Goal: Information Seeking & Learning: Learn about a topic

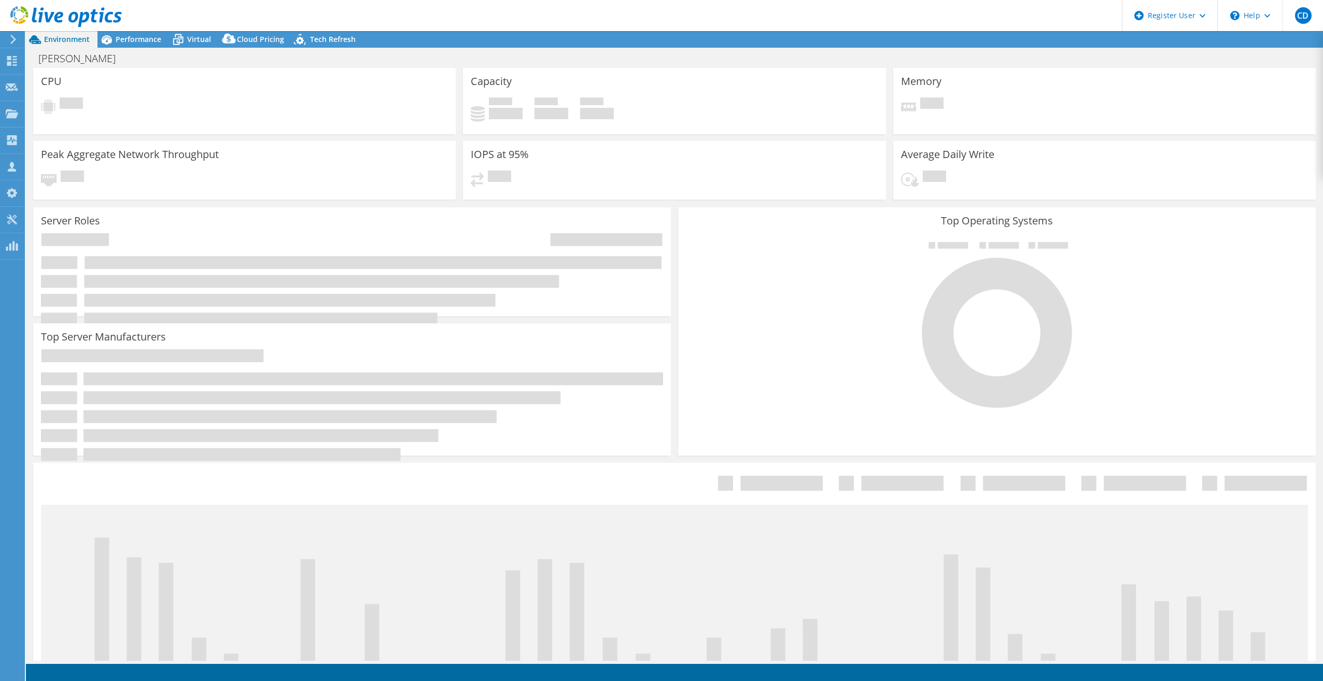
select select "USD"
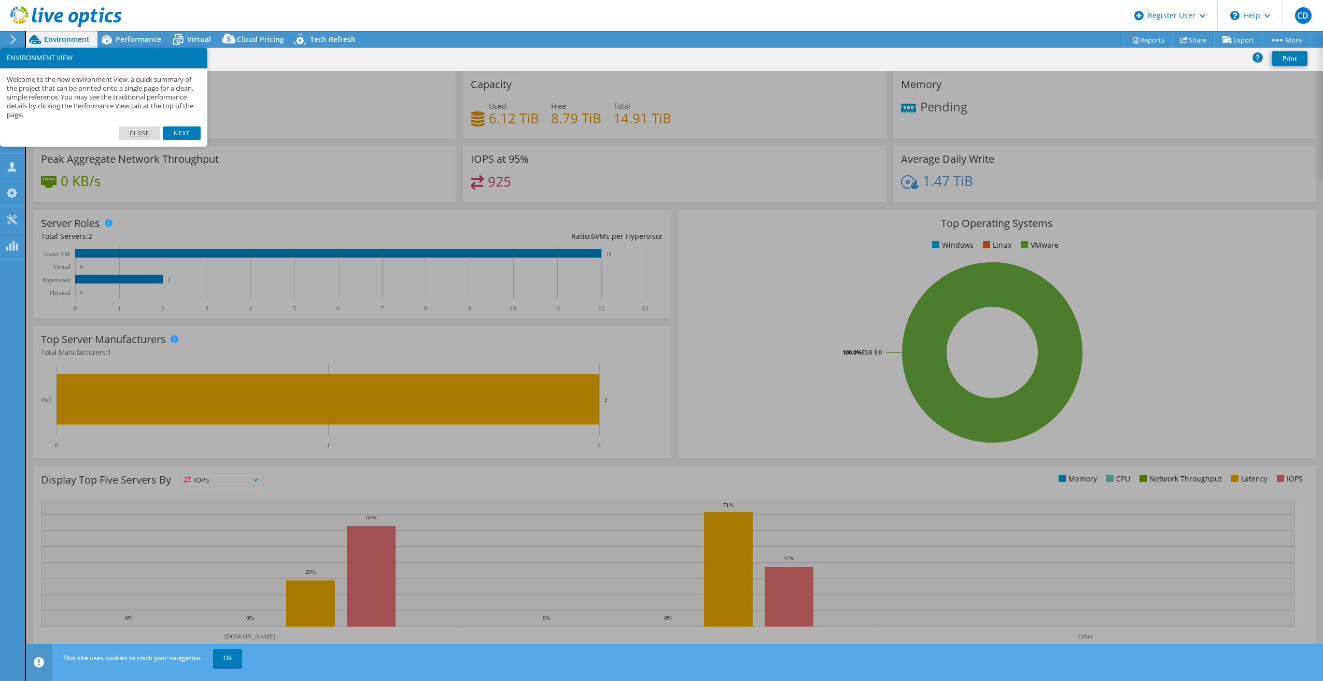
click at [146, 131] on link "Close" at bounding box center [140, 133] width 42 height 13
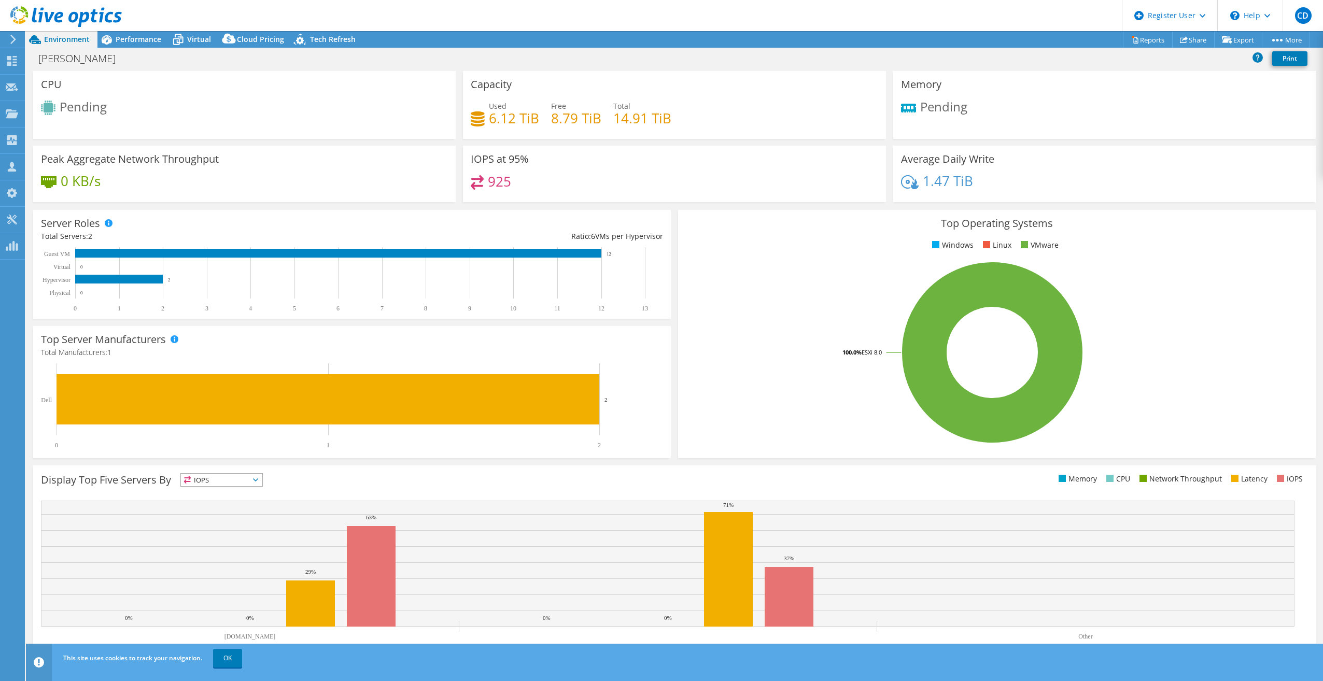
scroll to position [11, 0]
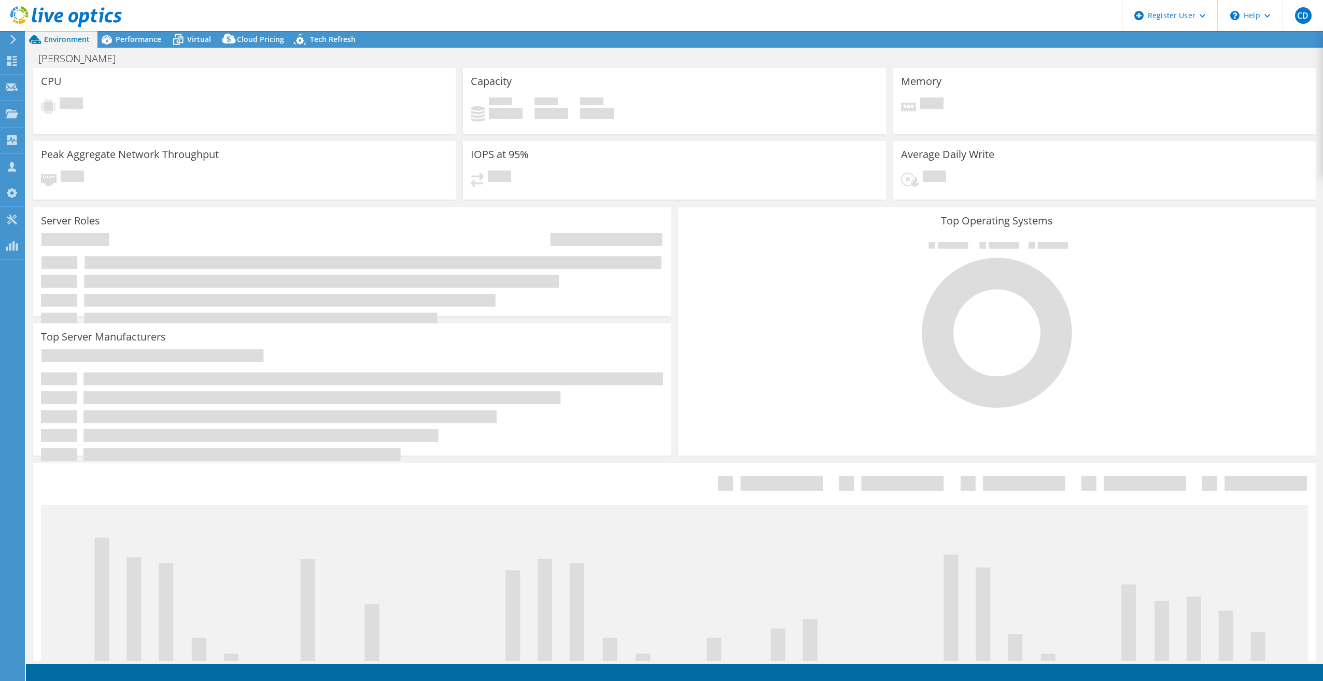
select select "USD"
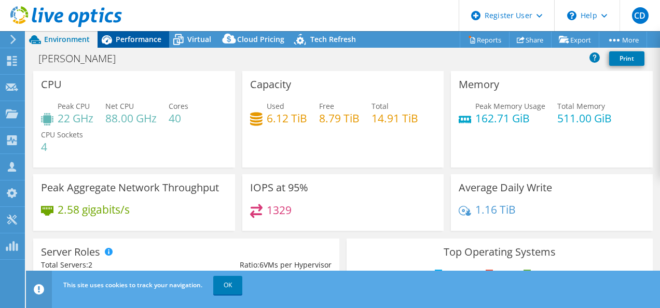
click at [124, 41] on span "Performance" at bounding box center [139, 39] width 46 height 10
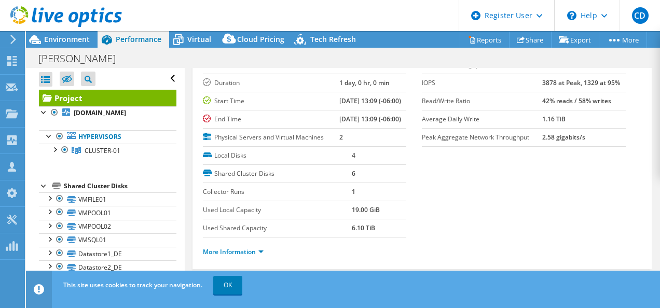
scroll to position [66, 0]
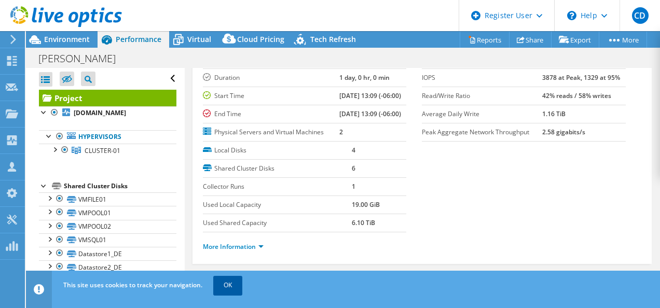
click at [219, 290] on link "OK" at bounding box center [227, 285] width 29 height 19
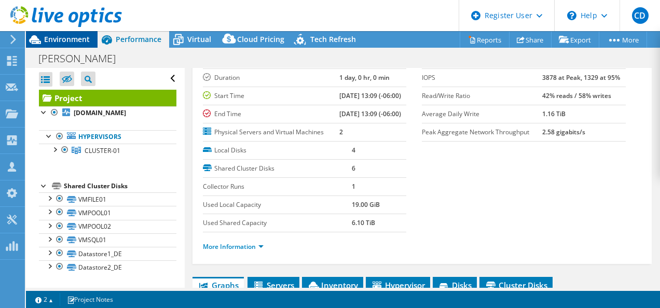
click at [69, 45] on div "Environment" at bounding box center [62, 39] width 72 height 17
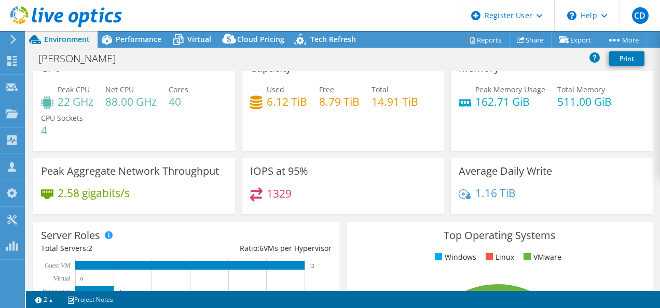
scroll to position [17, 0]
click at [133, 43] on span "Performance" at bounding box center [139, 39] width 46 height 10
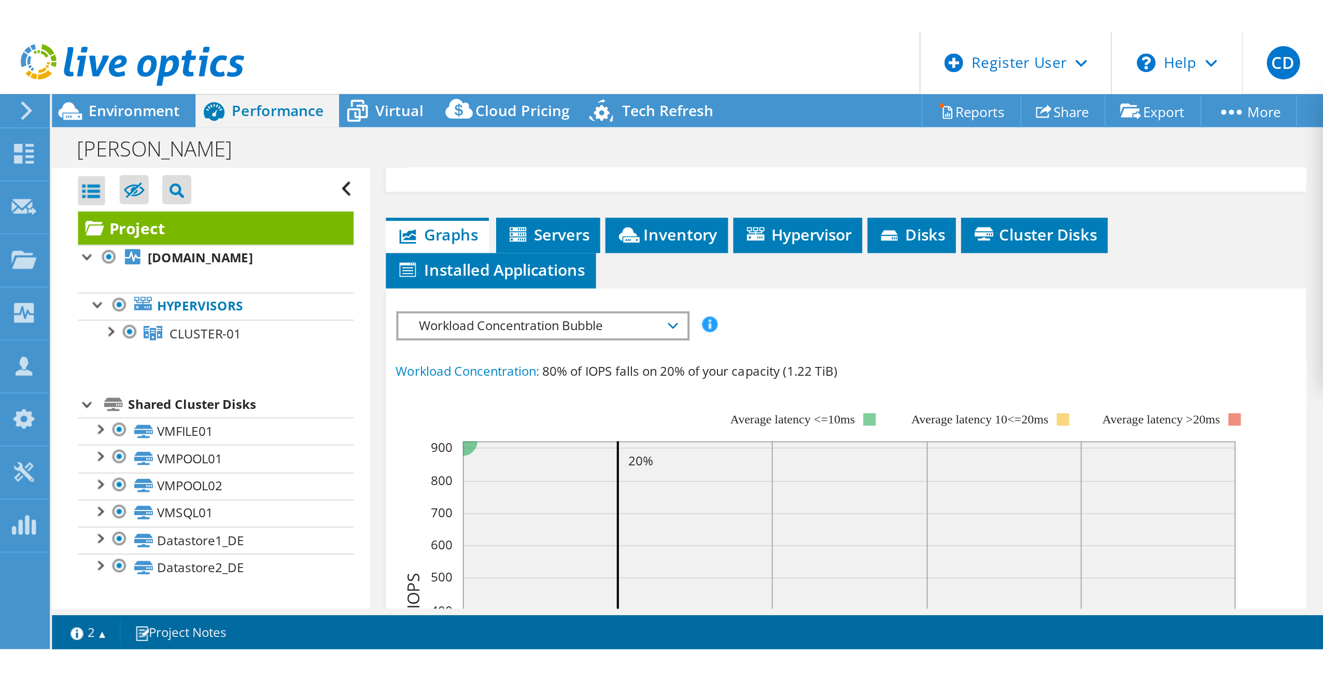
scroll to position [258, 0]
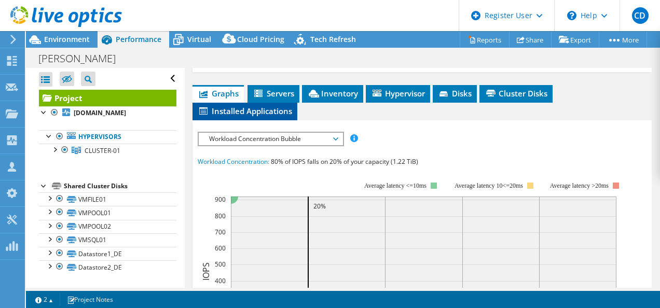
click at [274, 120] on li "Installed Applications" at bounding box center [244, 112] width 105 height 18
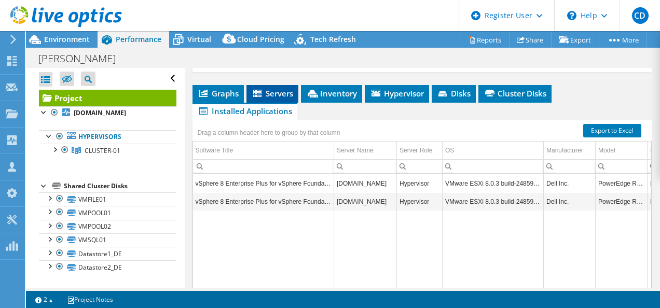
click at [273, 99] on span "Servers" at bounding box center [272, 93] width 41 height 10
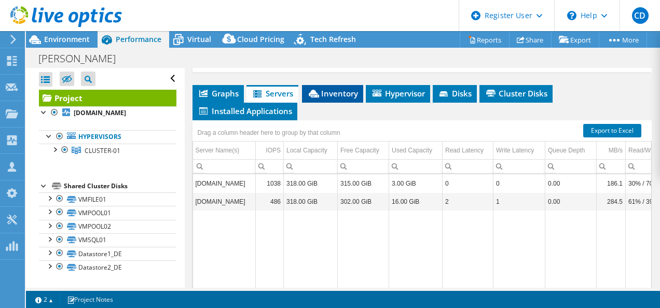
click at [333, 103] on li "Inventory" at bounding box center [332, 94] width 61 height 18
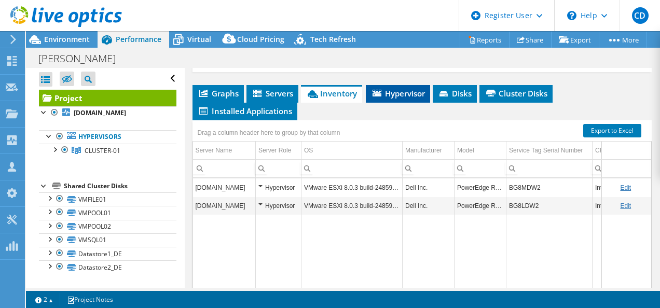
click at [408, 99] on span "Hypervisor" at bounding box center [398, 93] width 54 height 10
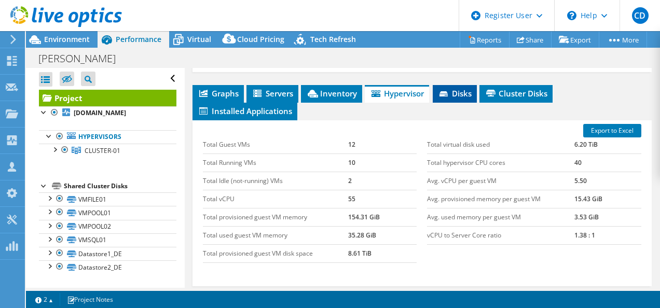
click at [457, 103] on li "Disks" at bounding box center [455, 94] width 44 height 18
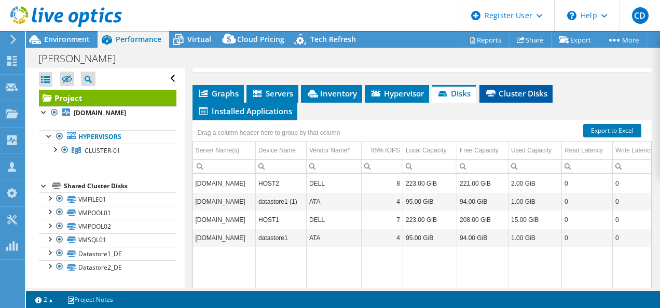
click at [520, 99] on span "Cluster Disks" at bounding box center [515, 93] width 63 height 10
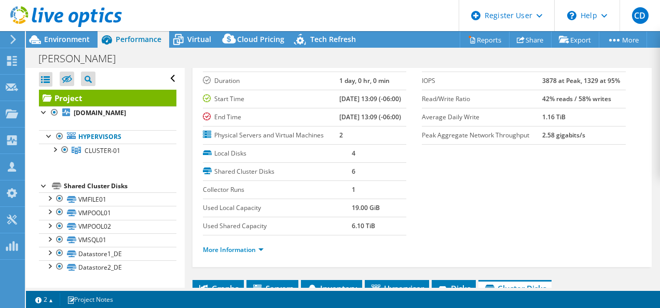
scroll to position [0, 0]
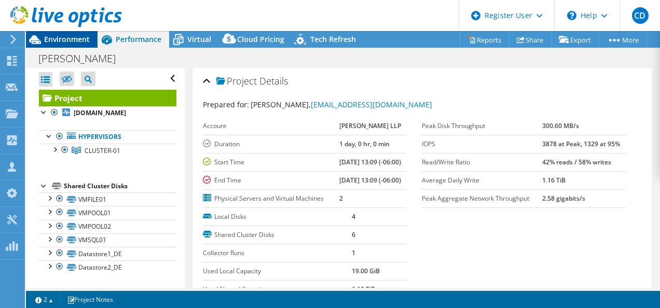
click at [80, 39] on span "Environment" at bounding box center [67, 39] width 46 height 10
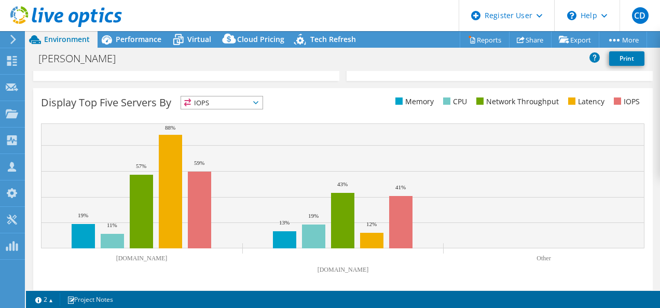
scroll to position [412, 0]
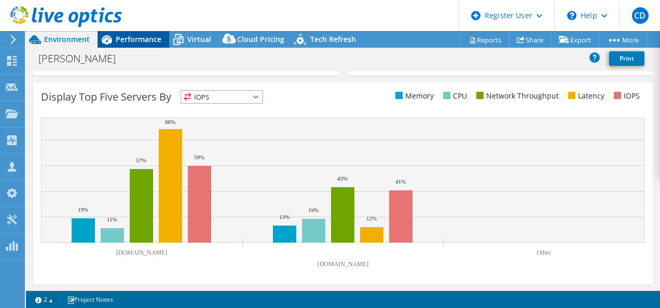
click at [136, 38] on span "Performance" at bounding box center [139, 39] width 46 height 10
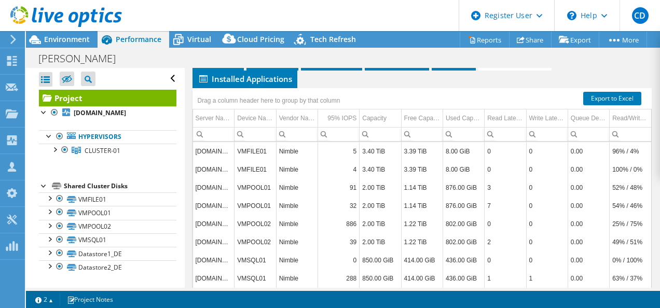
scroll to position [290, 0]
click at [440, 66] on icon at bounding box center [443, 62] width 10 height 7
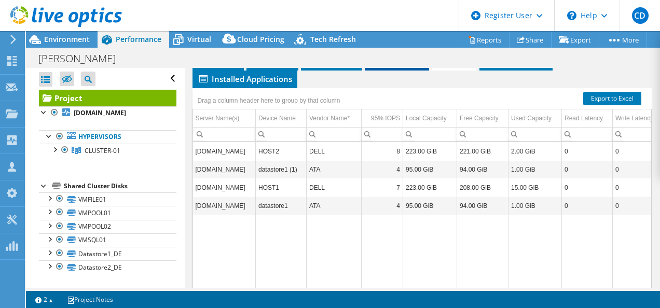
click at [404, 66] on span "Hypervisor" at bounding box center [397, 61] width 54 height 10
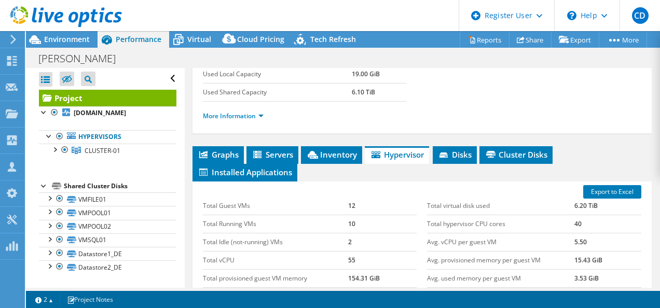
scroll to position [198, 0]
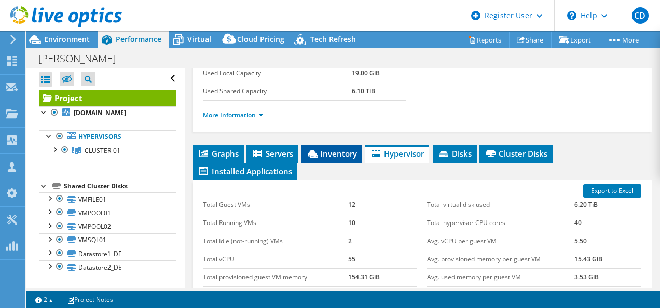
click at [335, 159] on span "Inventory" at bounding box center [331, 153] width 51 height 10
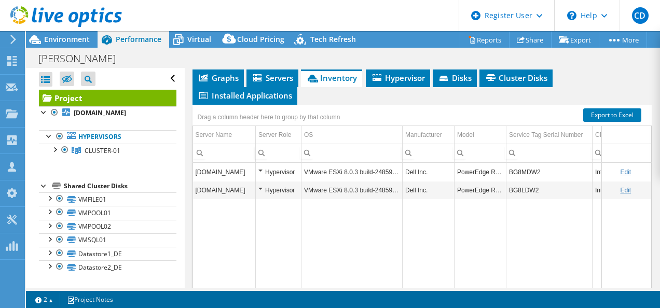
scroll to position [290, 0]
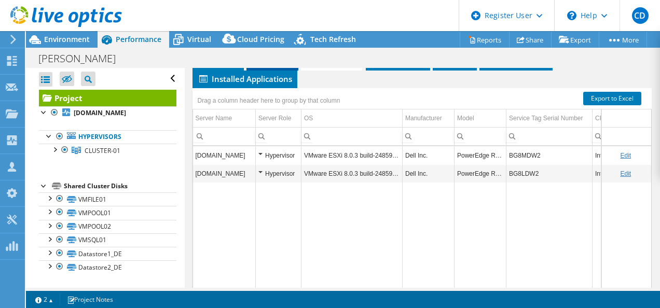
click at [284, 66] on span "Servers" at bounding box center [272, 61] width 41 height 10
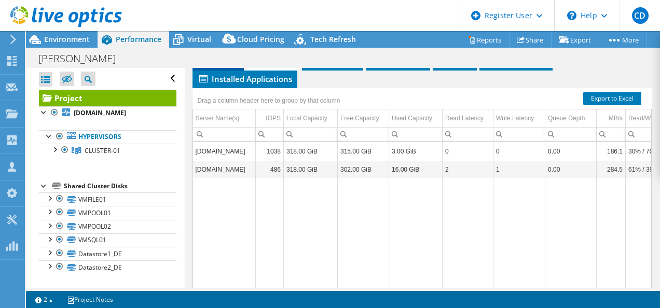
click at [225, 66] on span "Graphs" at bounding box center [218, 61] width 41 height 10
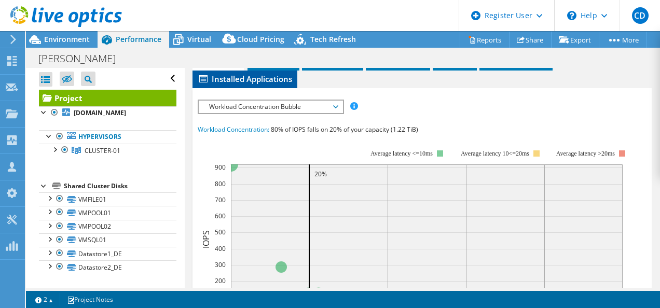
click at [280, 84] on span "Installed Applications" at bounding box center [245, 79] width 94 height 10
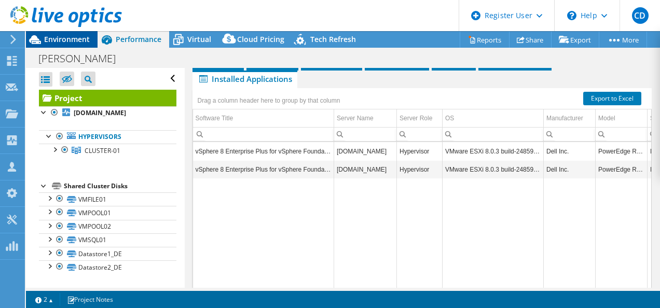
click at [76, 36] on span "Environment" at bounding box center [67, 39] width 46 height 10
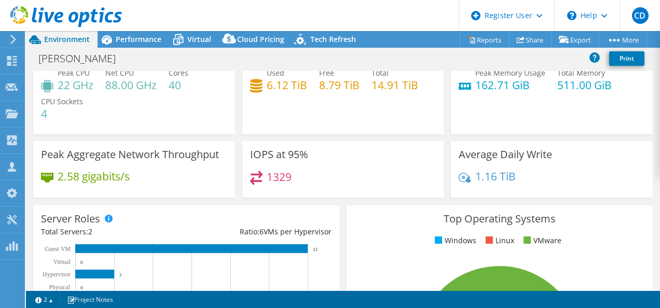
scroll to position [0, 0]
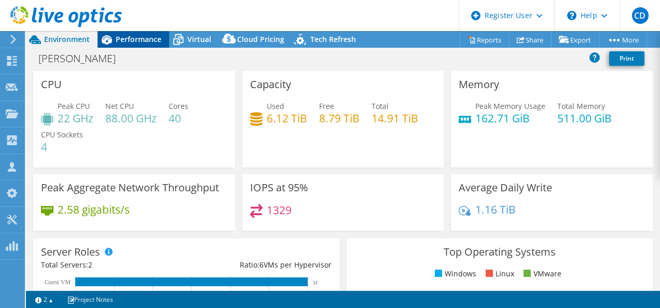
click at [144, 39] on span "Performance" at bounding box center [139, 39] width 46 height 10
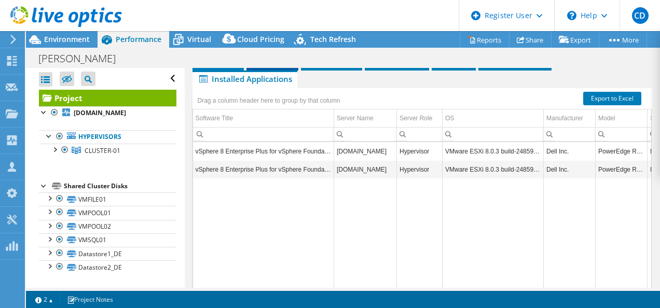
click at [283, 66] on span "Servers" at bounding box center [272, 61] width 41 height 10
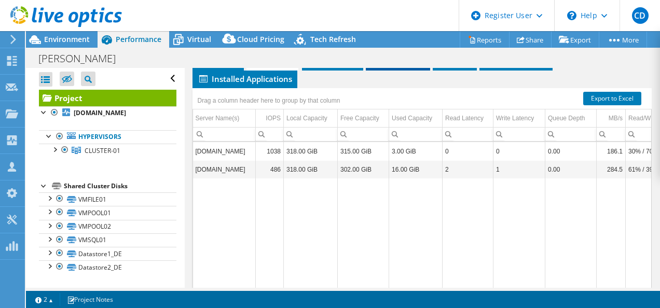
click at [393, 66] on span "Hypervisor" at bounding box center [398, 61] width 54 height 10
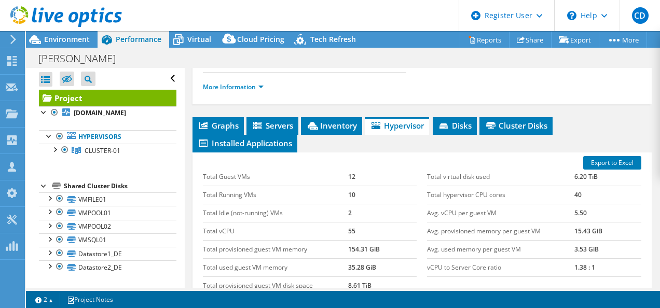
scroll to position [226, 0]
click at [343, 131] on span "Inventory" at bounding box center [331, 125] width 51 height 10
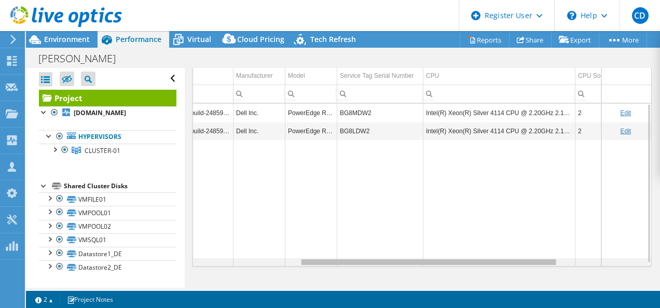
scroll to position [0, 0]
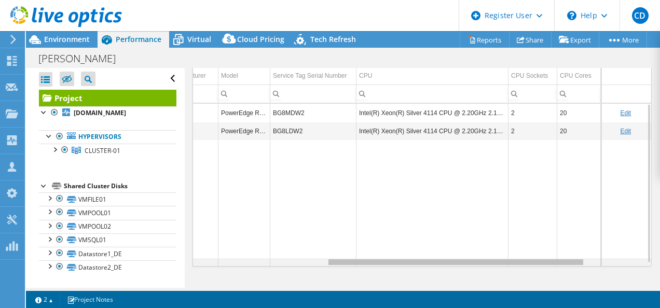
drag, startPoint x: 431, startPoint y: 266, endPoint x: 569, endPoint y: 283, distance: 139.1
click at [569, 283] on body "CD Dell User Can Dagli Can.Dagli@dell.com Dell My Profile Log Out \n Help Explo…" at bounding box center [330, 154] width 660 height 308
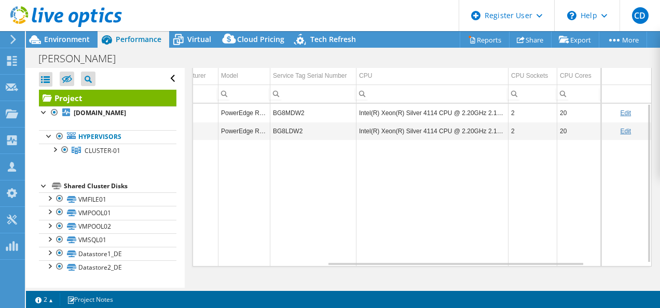
click at [583, 132] on td "20" at bounding box center [579, 131] width 44 height 18
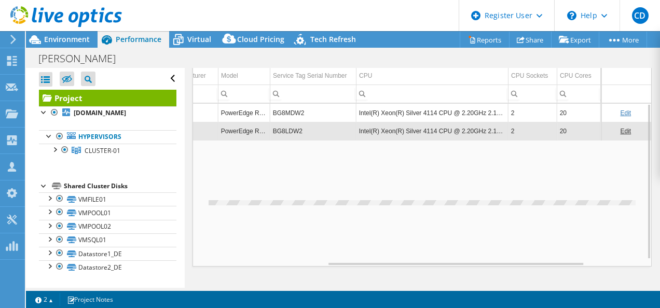
scroll to position [0, 236]
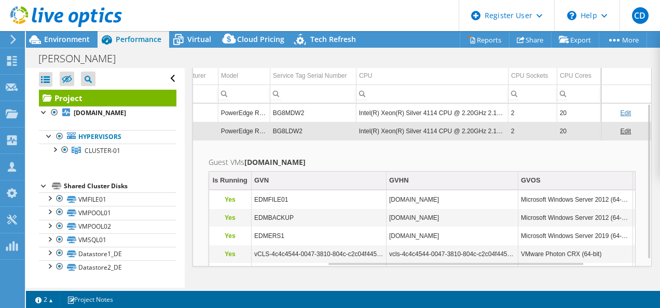
click at [66, 34] on div at bounding box center [61, 17] width 122 height 35
click at [79, 39] on span "Environment" at bounding box center [67, 39] width 46 height 10
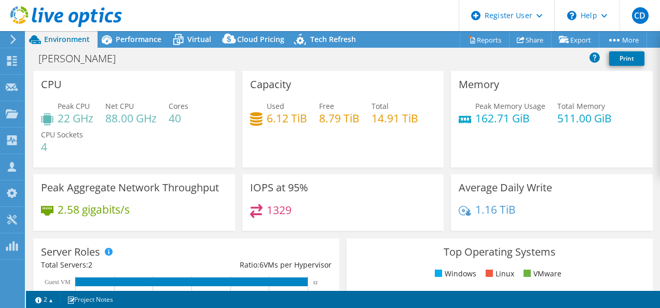
click at [182, 132] on div "Peak CPU 22 GHz Net CPU 88.00 GHz Cores 40 CPU Sockets 4" at bounding box center [134, 132] width 186 height 62
click at [81, 142] on h4 "4" at bounding box center [62, 146] width 42 height 11
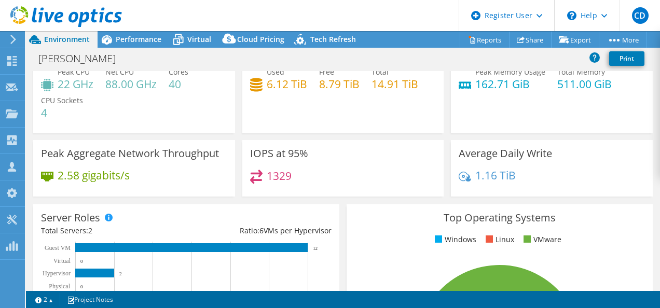
scroll to position [0, 0]
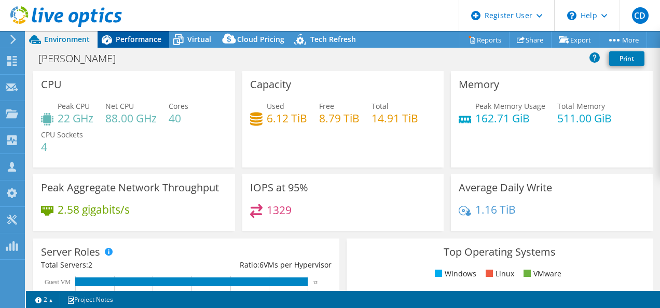
click at [134, 33] on div "Performance" at bounding box center [133, 39] width 72 height 17
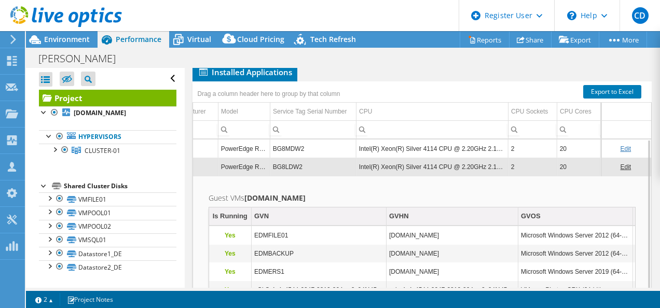
scroll to position [296, 0]
click at [274, 72] on div "Project Details Prepared for: Brad Esopenko, besopenko@ogilvielaw.com Account O…" at bounding box center [422, 48] width 475 height 553
click at [279, 61] on span "Servers" at bounding box center [272, 55] width 41 height 10
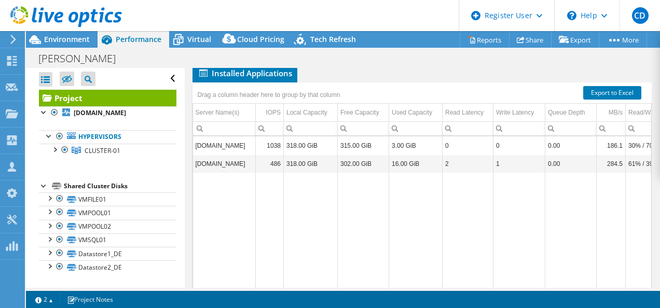
click at [402, 61] on span "Hypervisor" at bounding box center [398, 55] width 54 height 10
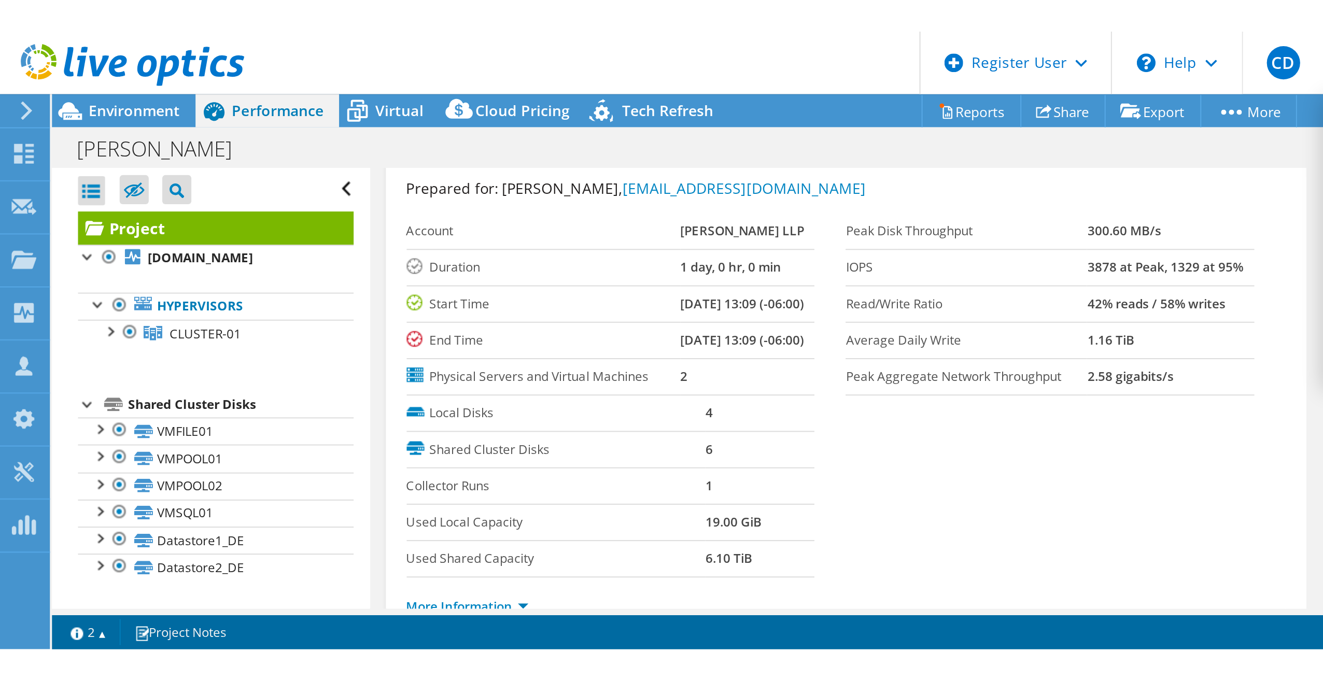
scroll to position [0, 0]
